Goal: Navigation & Orientation: Find specific page/section

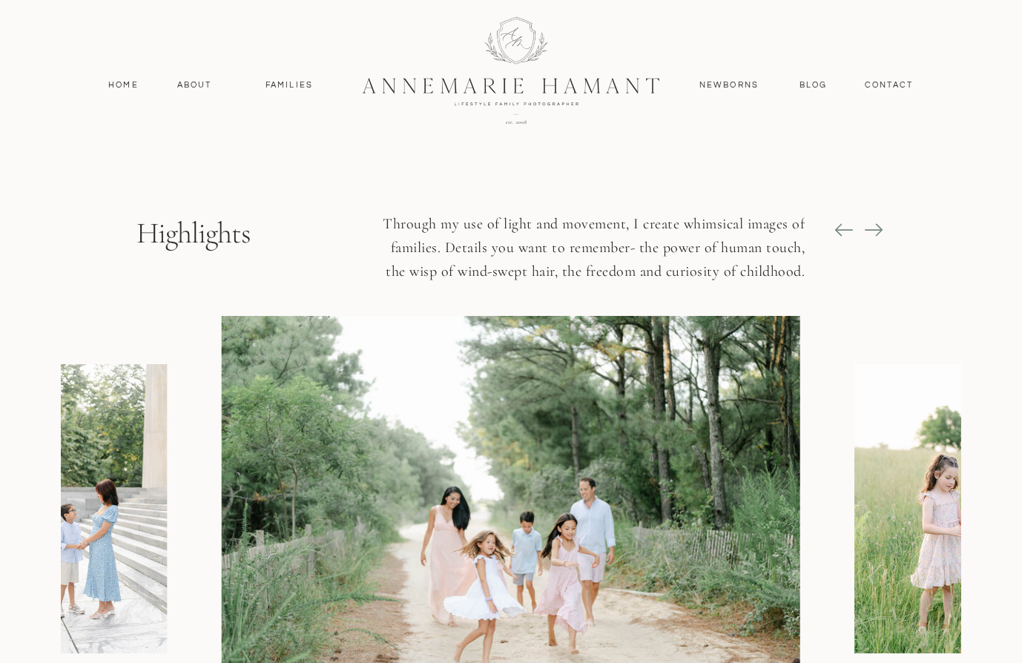
scroll to position [1699, 0]
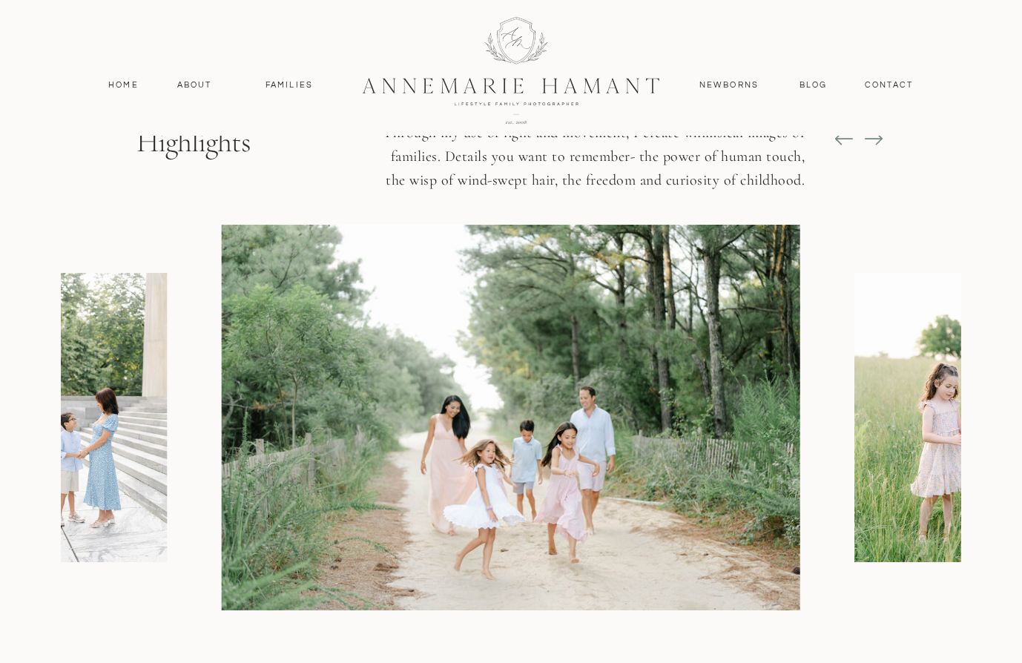
click at [875, 137] on icon at bounding box center [873, 138] width 21 height 21
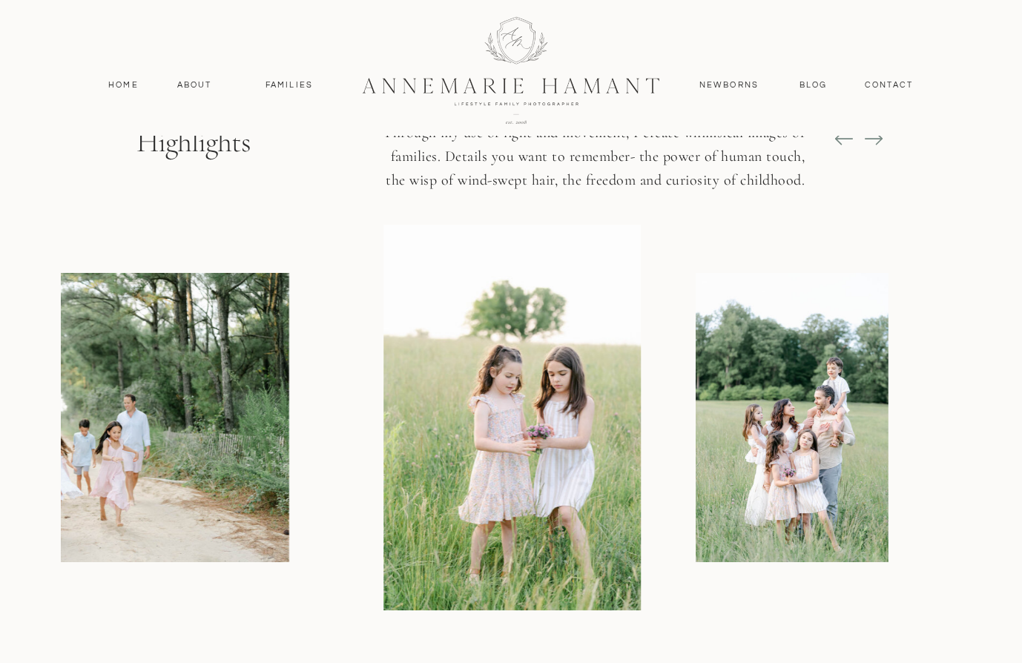
click at [875, 137] on icon at bounding box center [873, 138] width 21 height 21
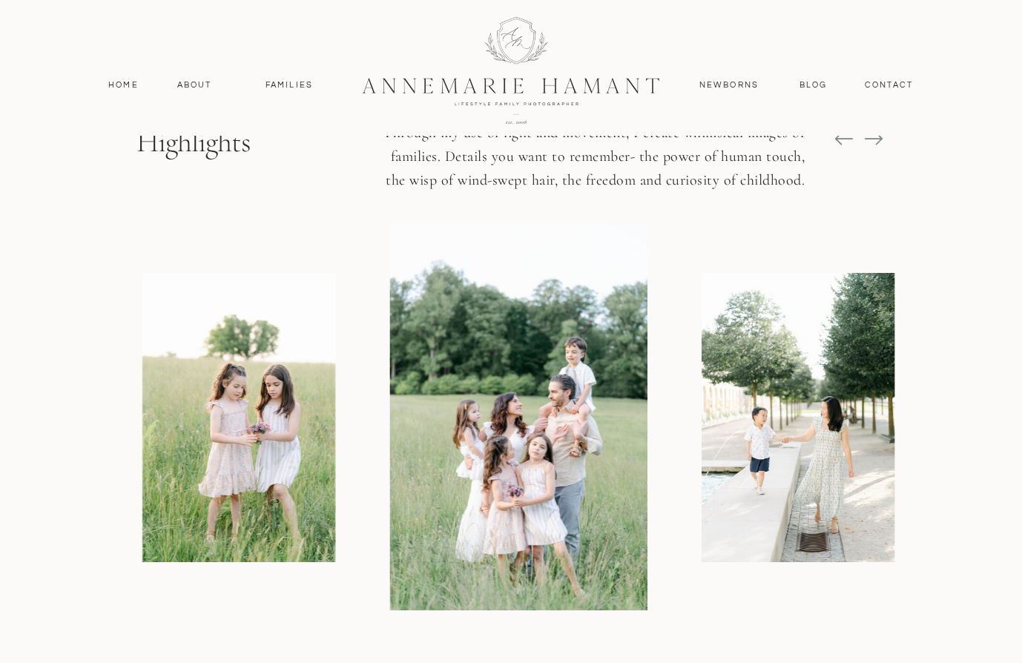
click at [875, 137] on icon at bounding box center [873, 138] width 21 height 21
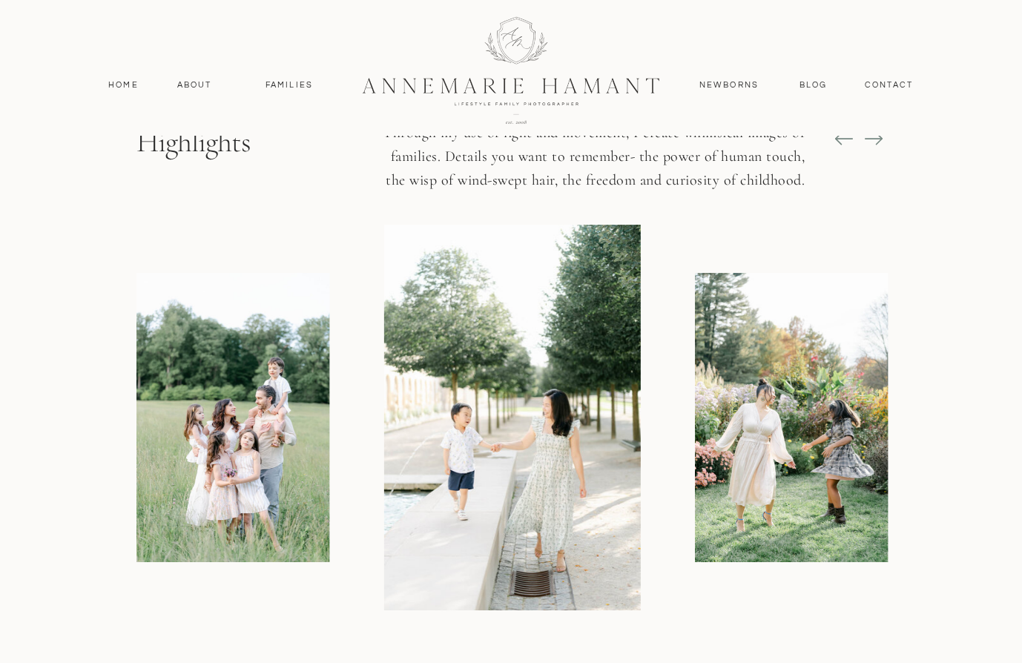
click at [875, 137] on icon at bounding box center [873, 138] width 21 height 21
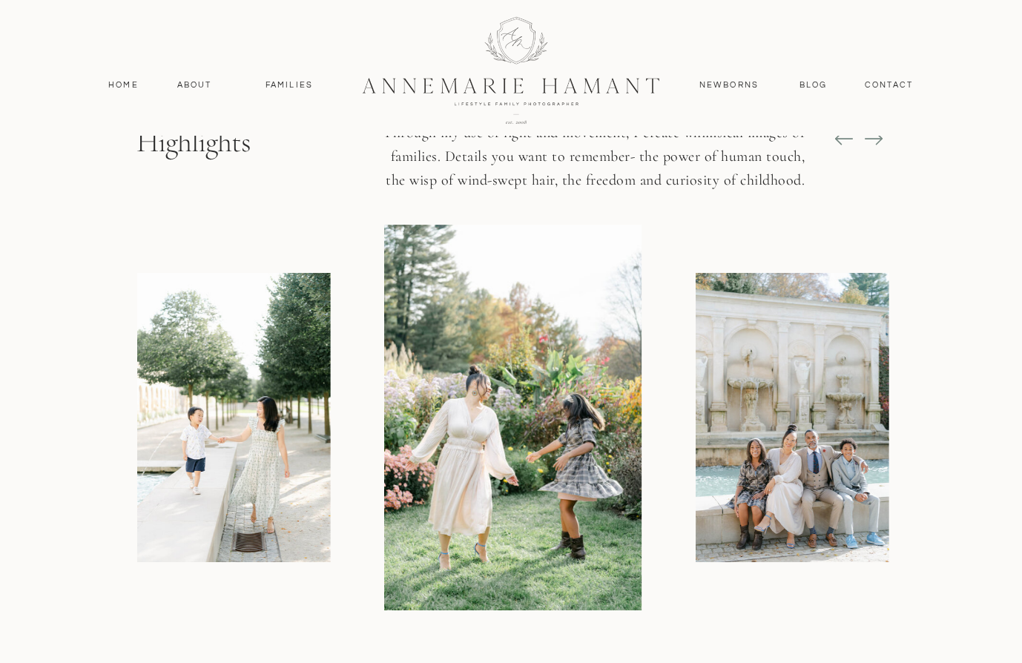
click at [875, 137] on icon at bounding box center [873, 138] width 21 height 21
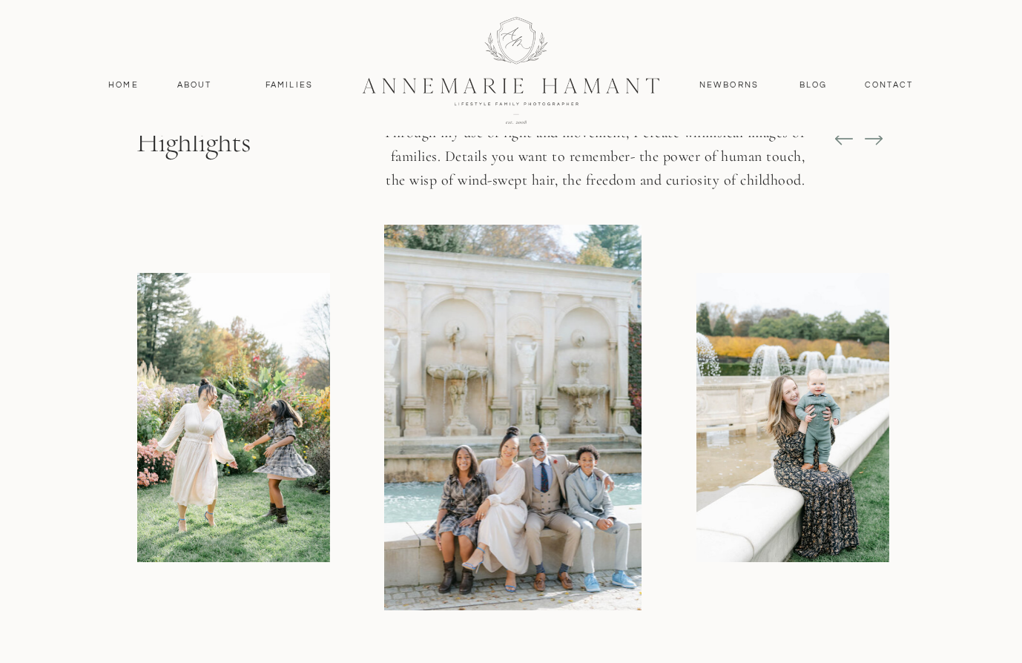
click at [875, 137] on icon at bounding box center [873, 138] width 21 height 21
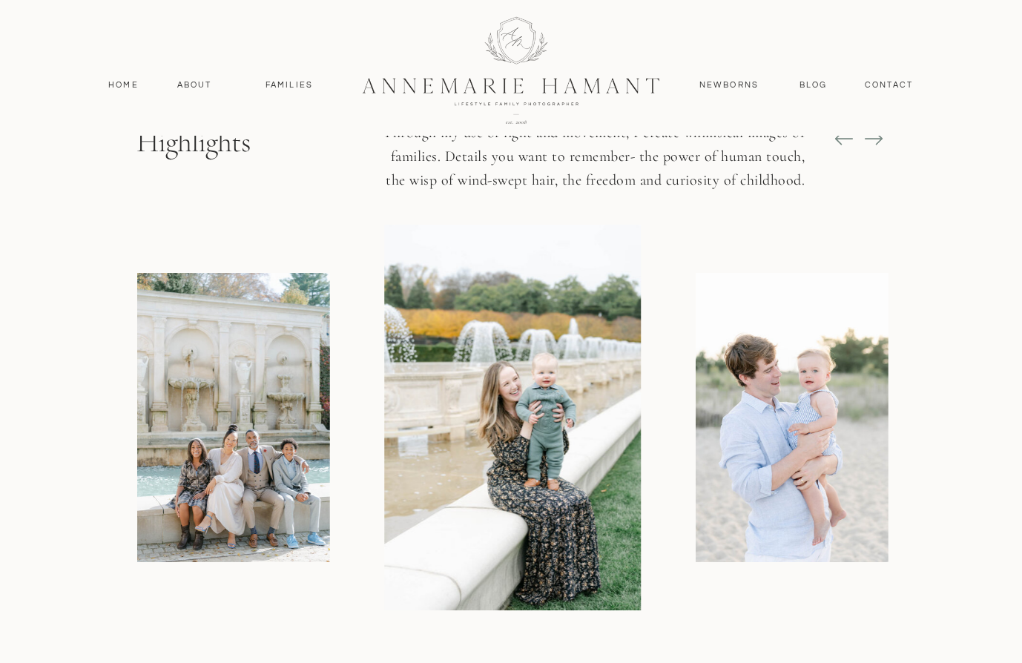
click at [875, 137] on icon at bounding box center [873, 138] width 21 height 21
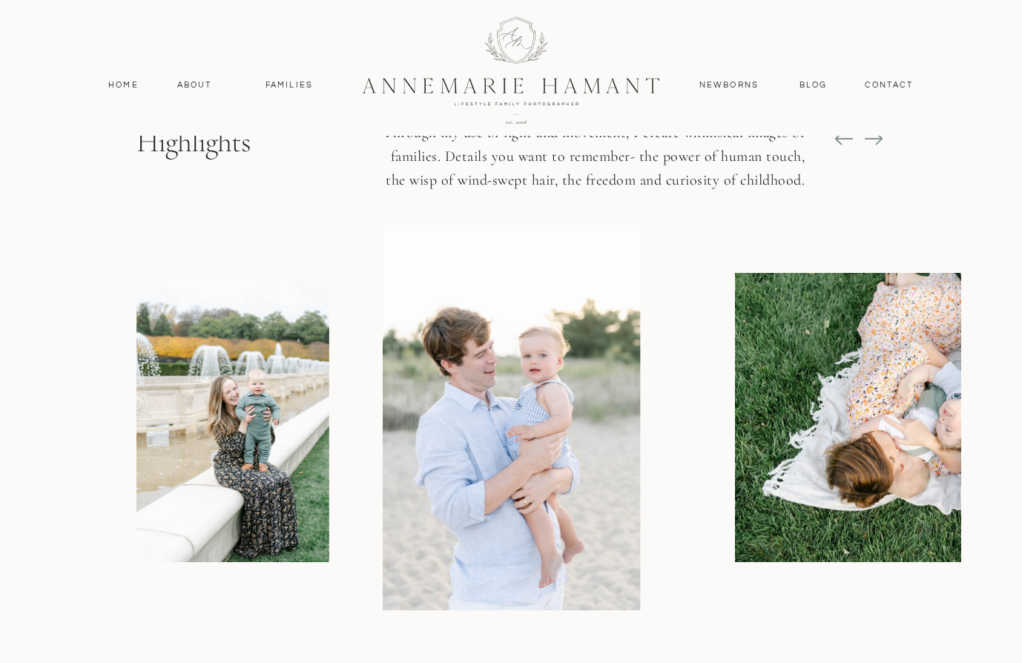
click at [875, 137] on icon at bounding box center [873, 138] width 21 height 21
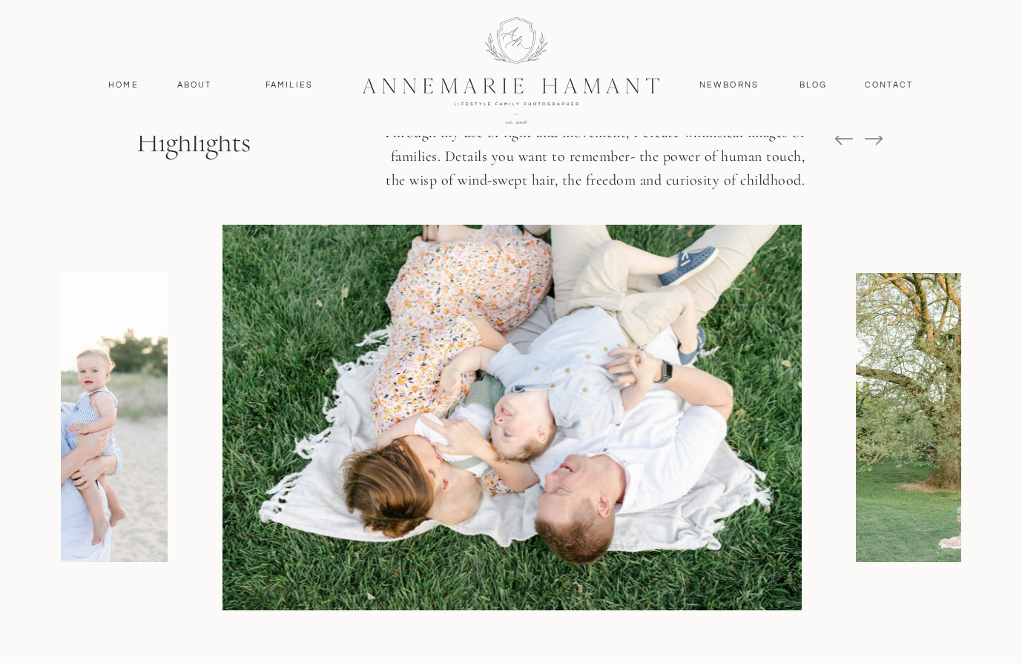
click at [875, 137] on icon at bounding box center [873, 138] width 21 height 21
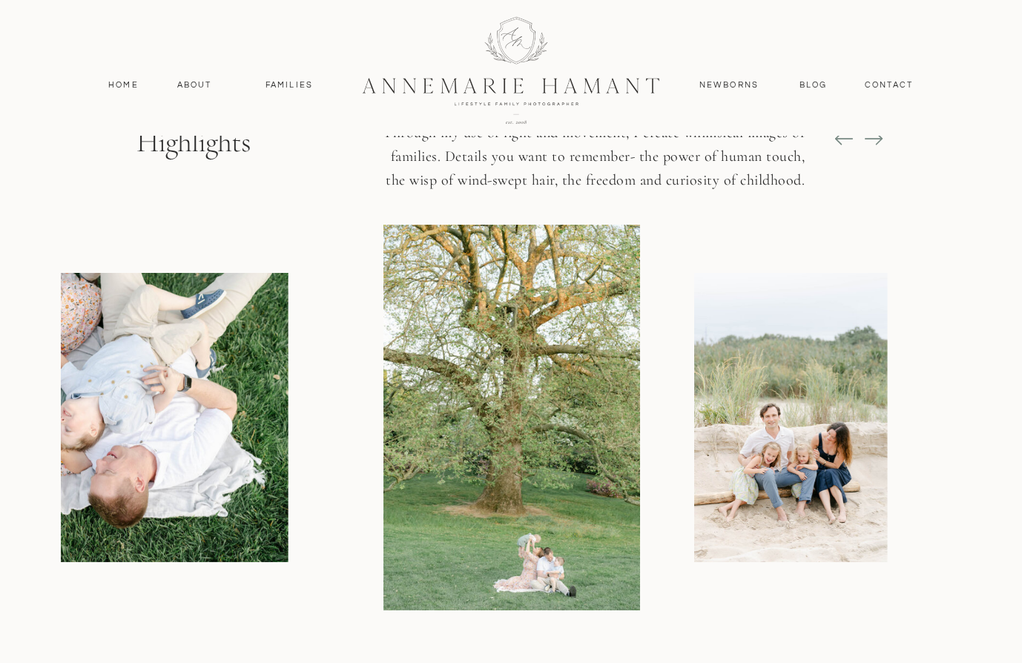
click at [875, 137] on icon at bounding box center [873, 138] width 21 height 21
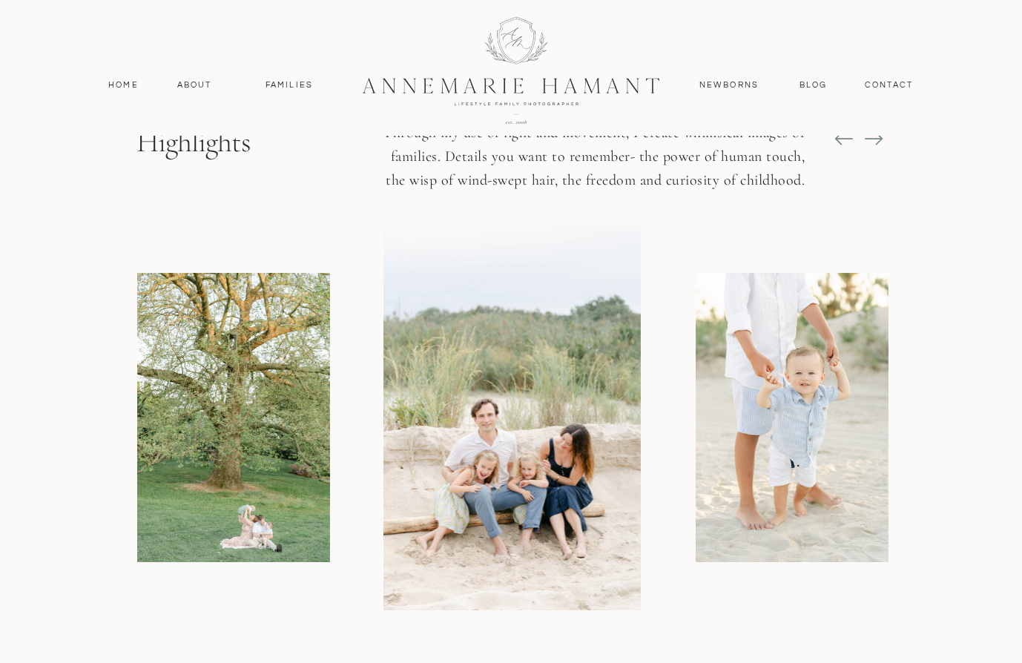
click at [875, 137] on icon at bounding box center [873, 138] width 21 height 21
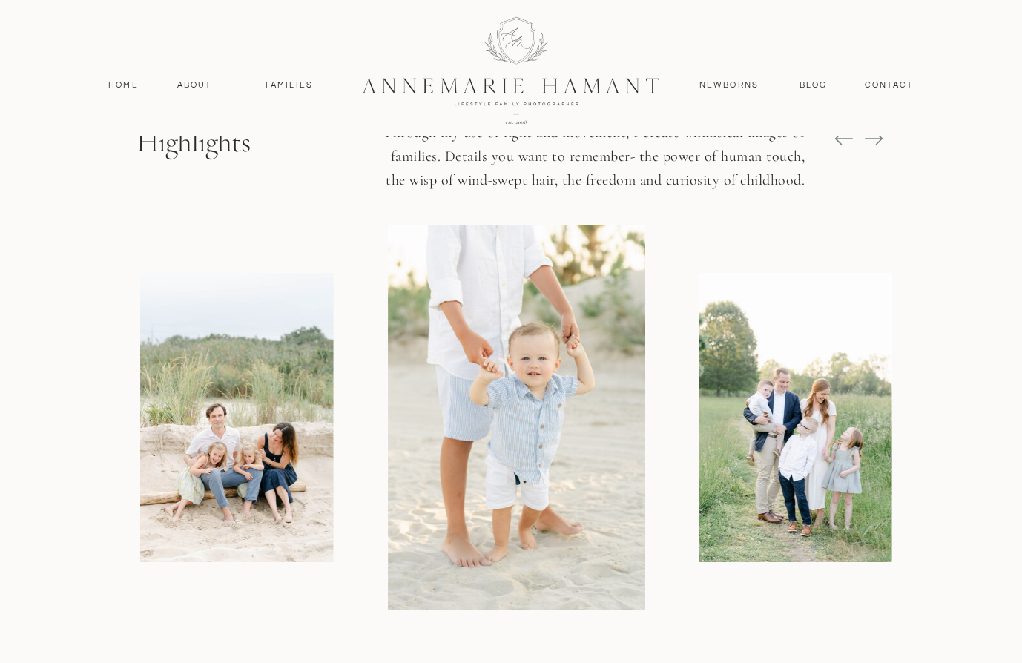
click at [875, 137] on icon at bounding box center [873, 138] width 21 height 21
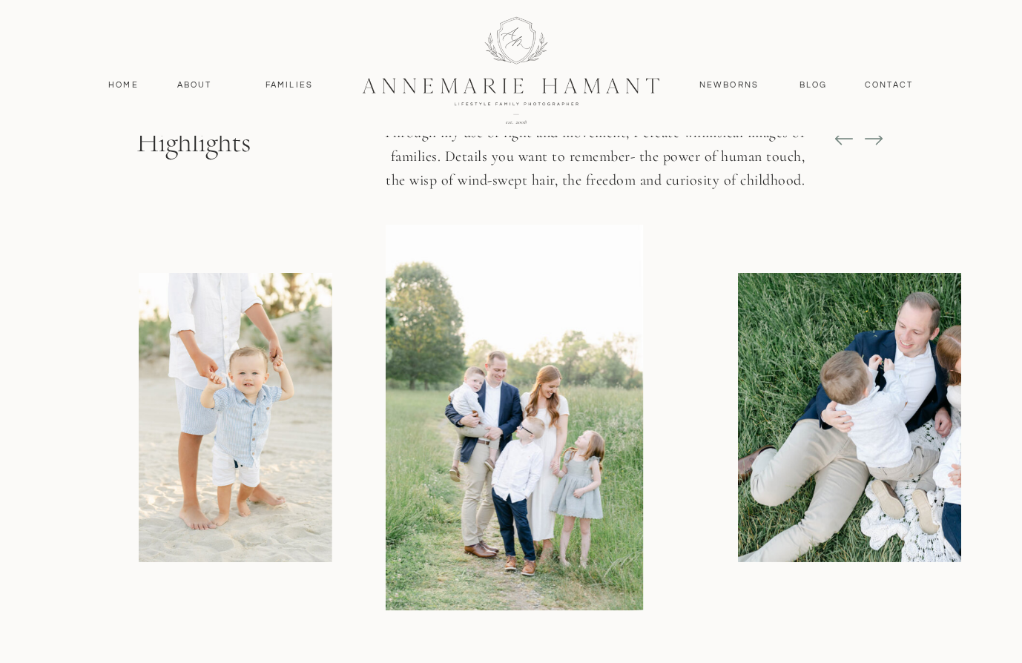
click at [875, 137] on icon at bounding box center [873, 138] width 21 height 21
